Goal: Task Accomplishment & Management: Manage account settings

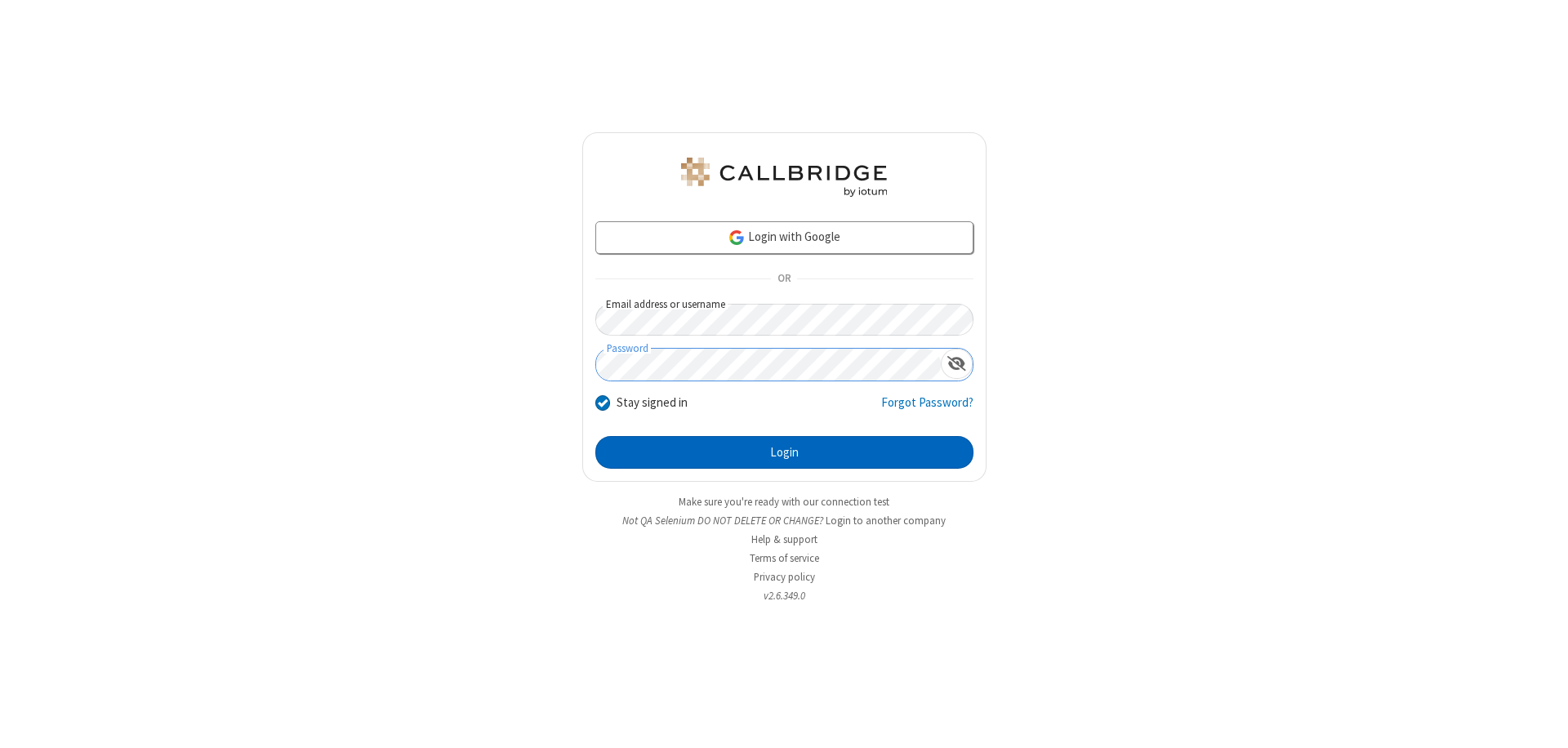
click at [784, 453] on button "Login" at bounding box center [784, 452] width 378 height 32
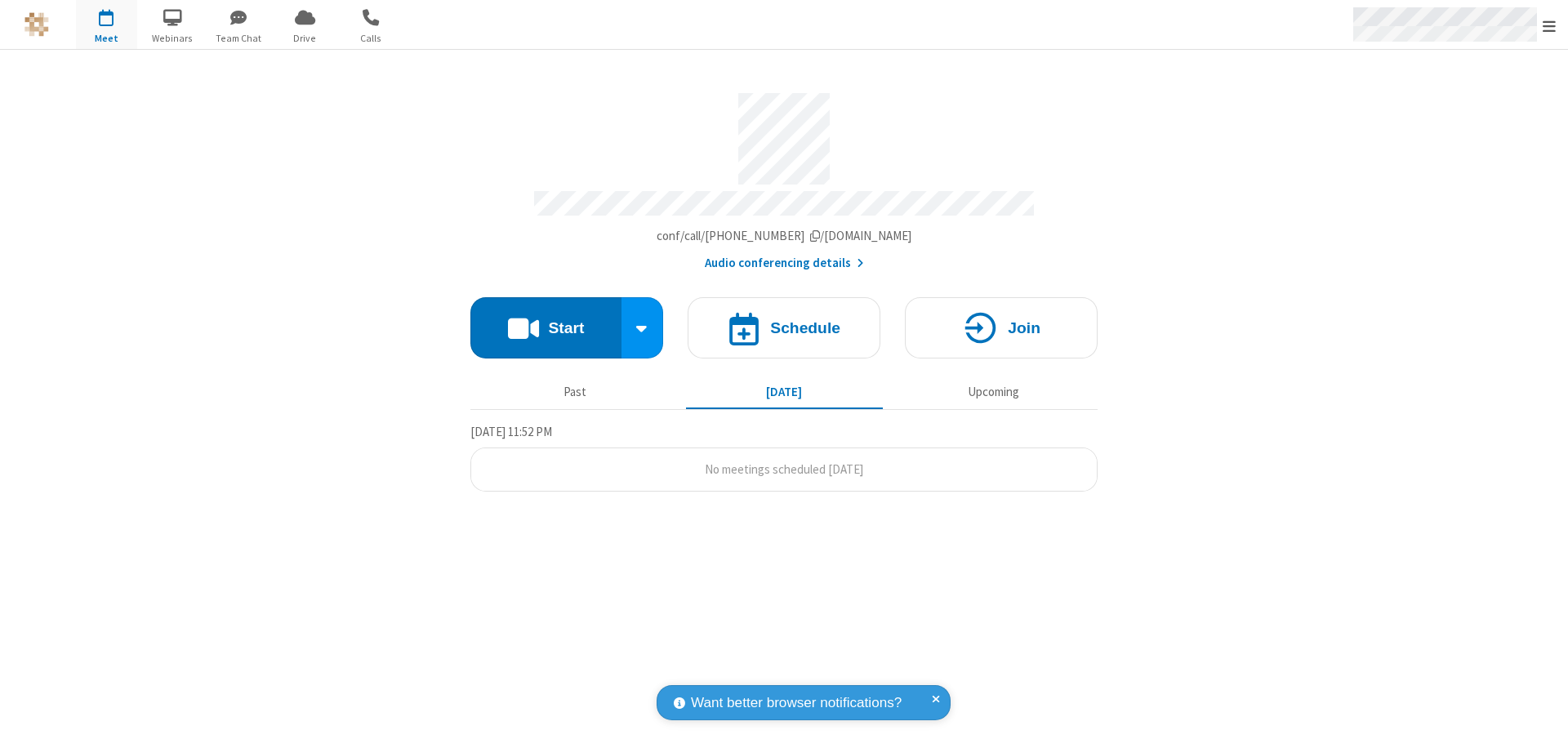
click at [1550, 25] on span "Open menu" at bounding box center [1550, 27] width 13 height 17
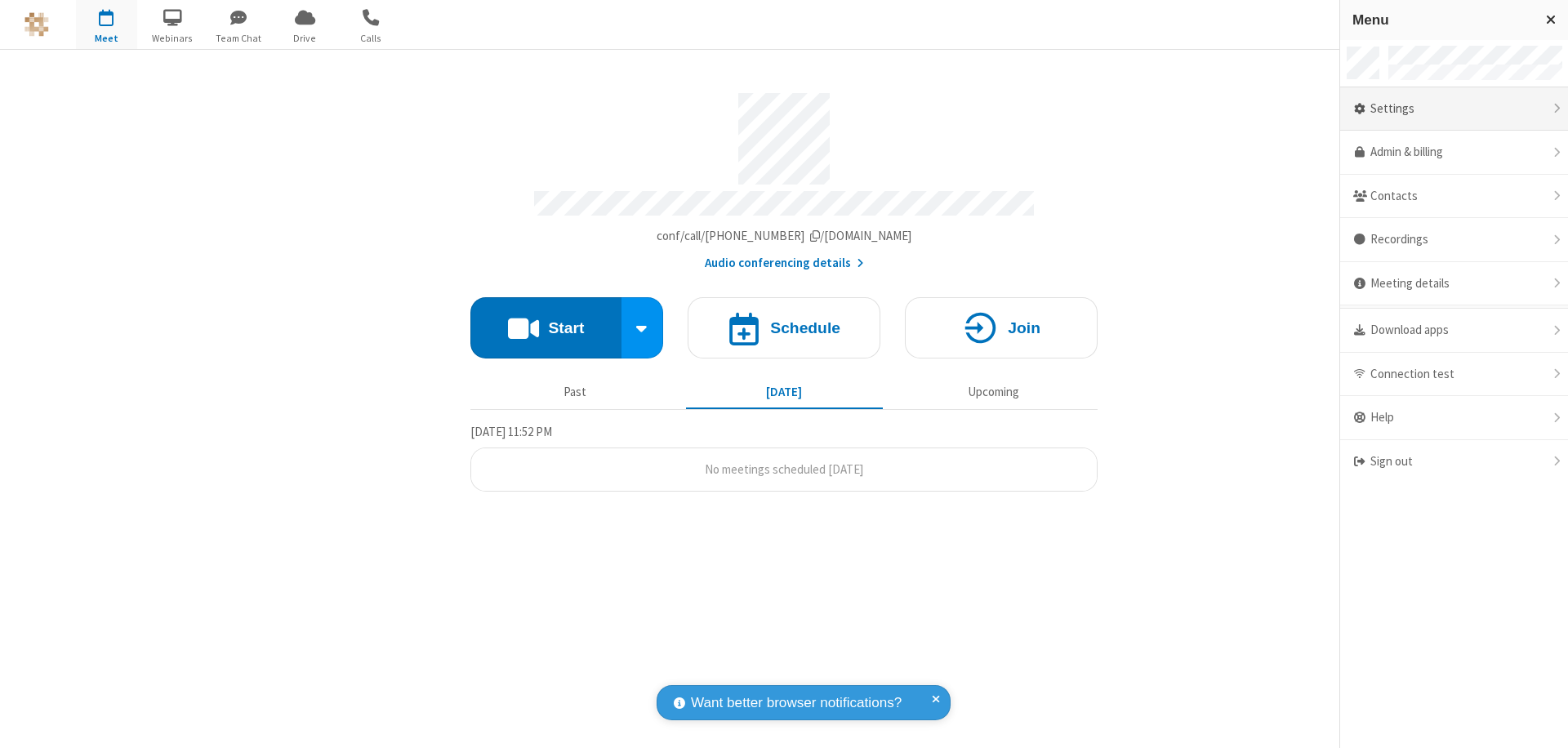
click at [1454, 109] on div "Settings" at bounding box center [1454, 109] width 228 height 44
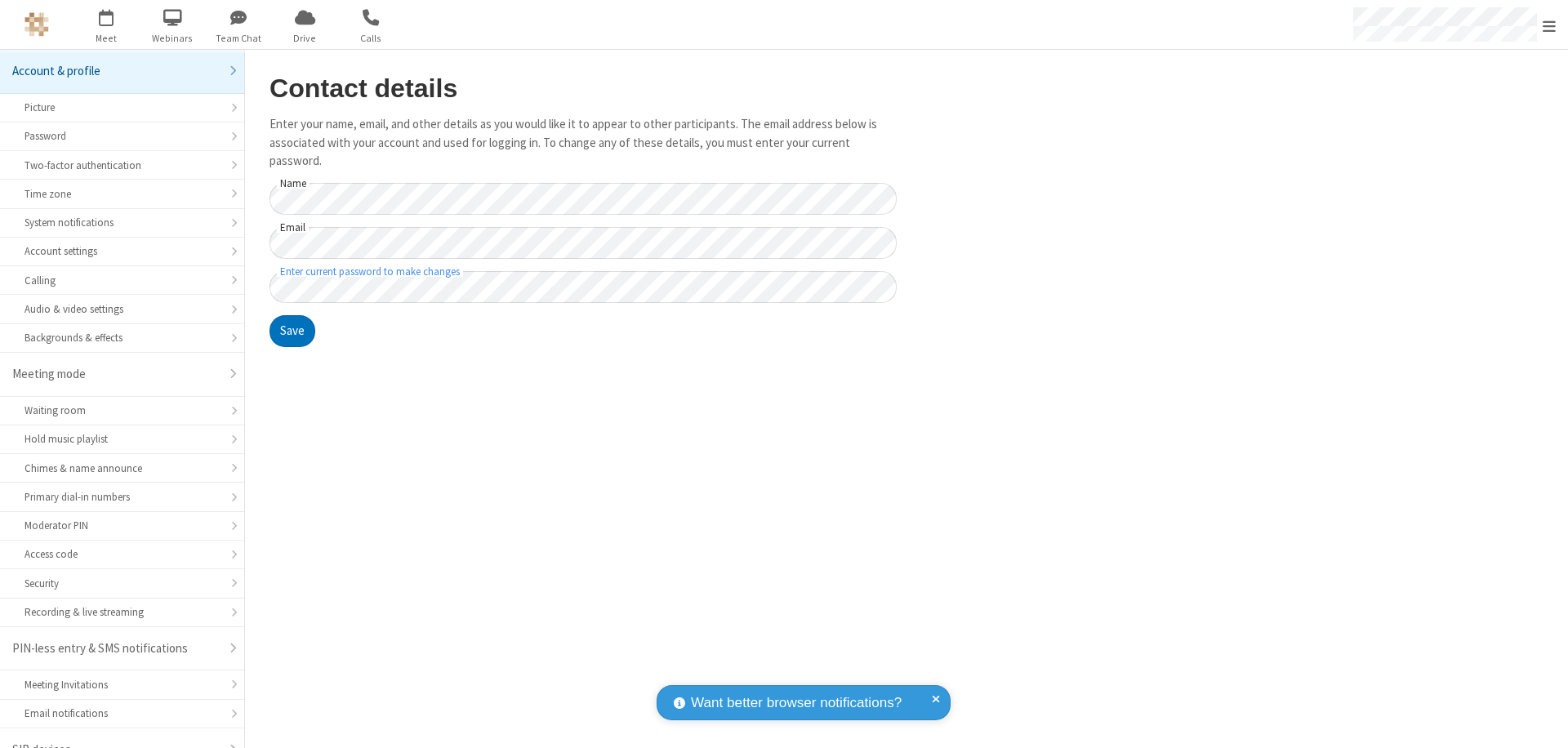
scroll to position [22, 0]
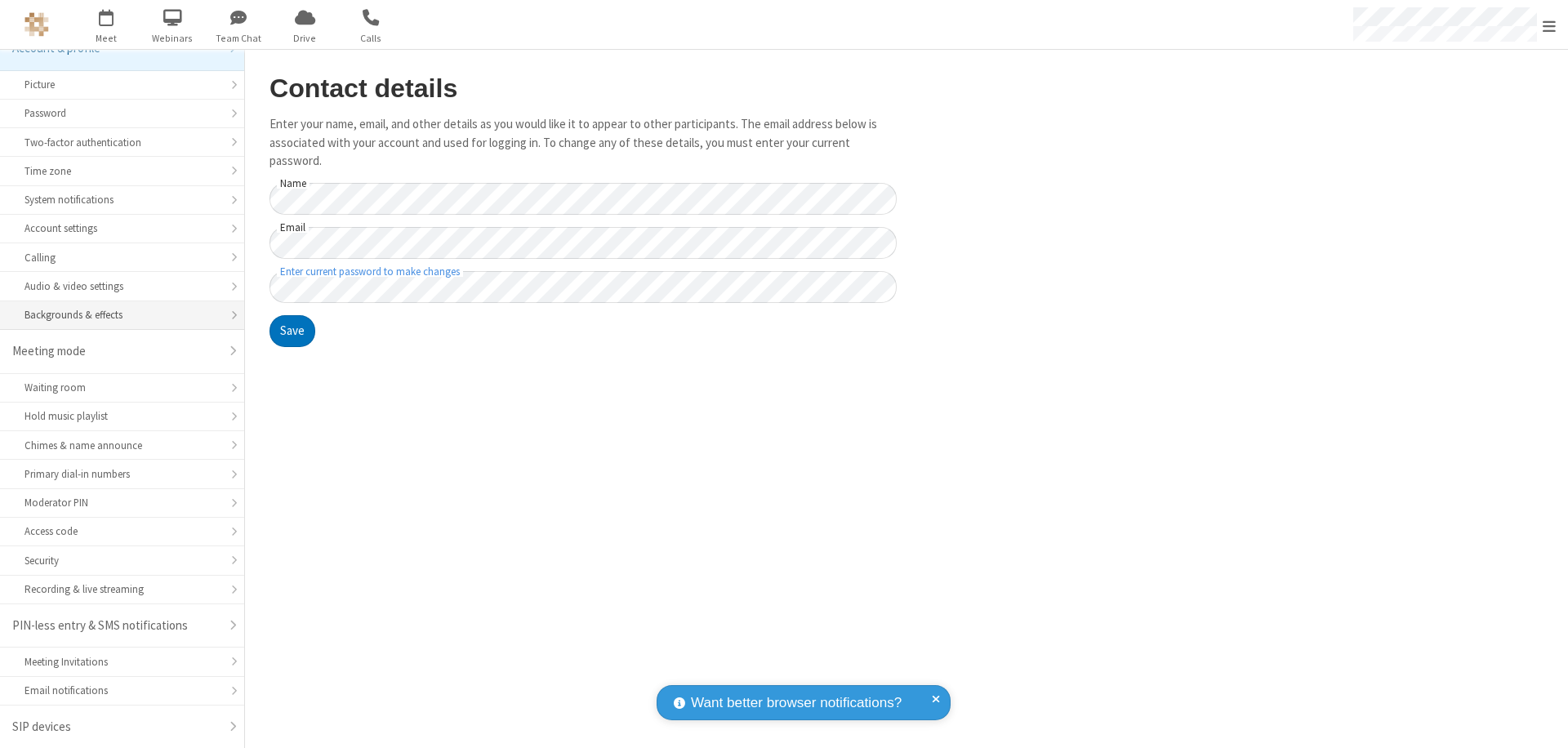
click at [116, 315] on div "Backgrounds & effects" at bounding box center [121, 315] width 195 height 16
